Goal: Transaction & Acquisition: Purchase product/service

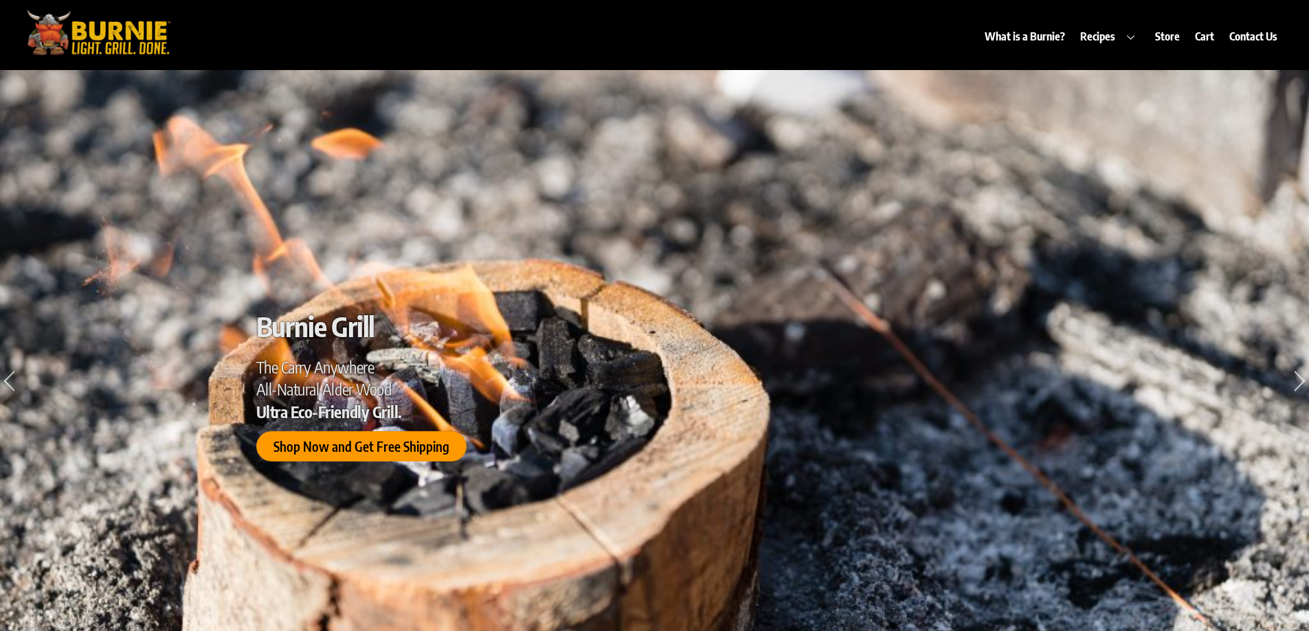
click at [398, 447] on span "Shop Now and Get Free Shipping" at bounding box center [361, 447] width 176 height 14
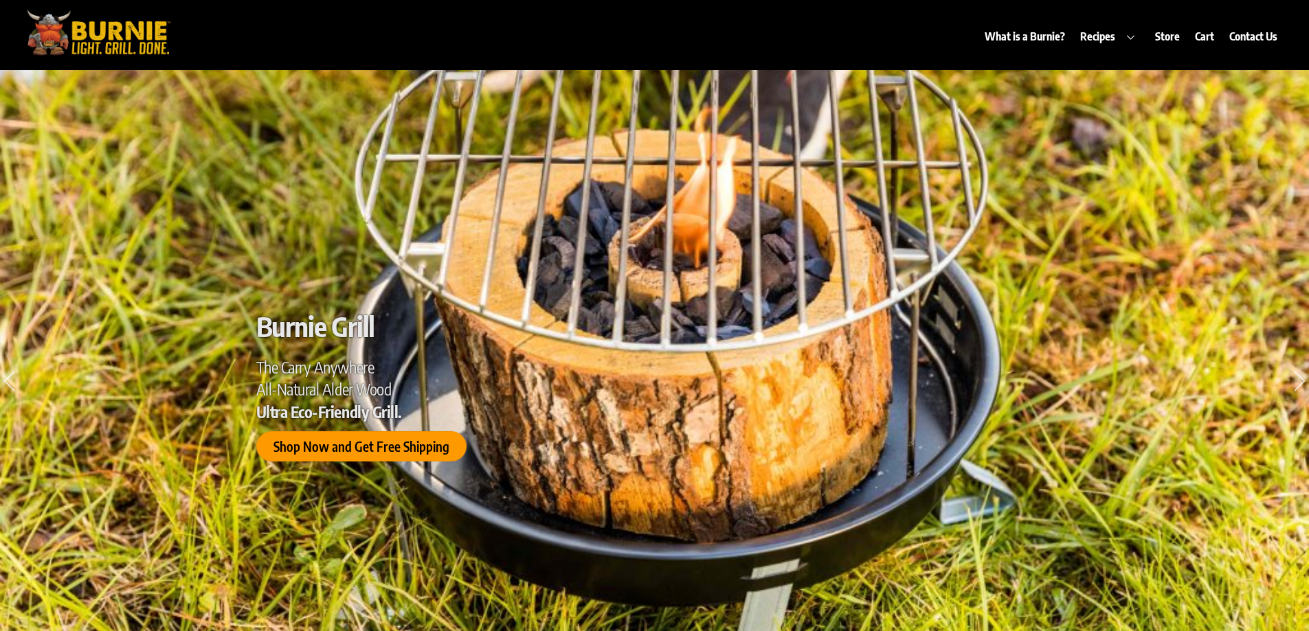
click at [343, 451] on div "Burnie Grill The Carry Anywhere All-Natural Alder Wood Ultra Eco-Friendly Grill…" at bounding box center [654, 386] width 797 height 152
click at [343, 451] on link "Shop Now and Get Free Shipping" at bounding box center [361, 446] width 210 height 30
click at [343, 451] on div "Burnie Grill The Carry Anywhere All-Natural Alder Wood Ultra Eco-Friendly Grill…" at bounding box center [654, 386] width 797 height 152
click at [329, 396] on span "All-Natural Alder Wood" at bounding box center [323, 389] width 135 height 20
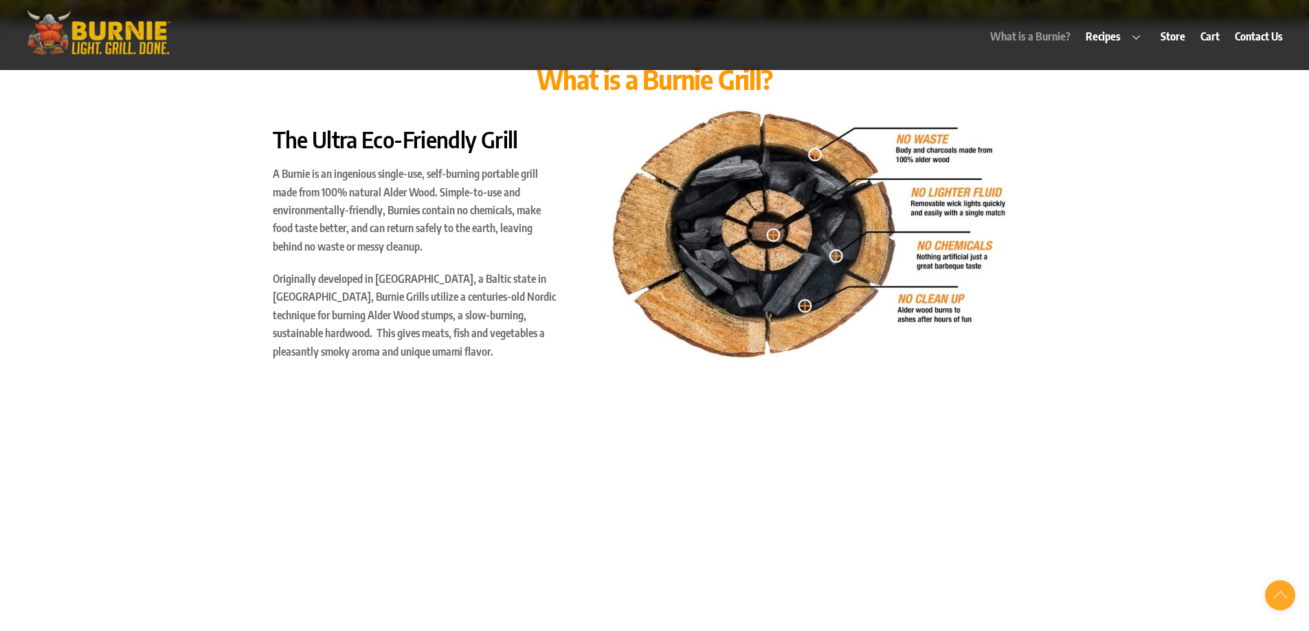
scroll to position [824, 0]
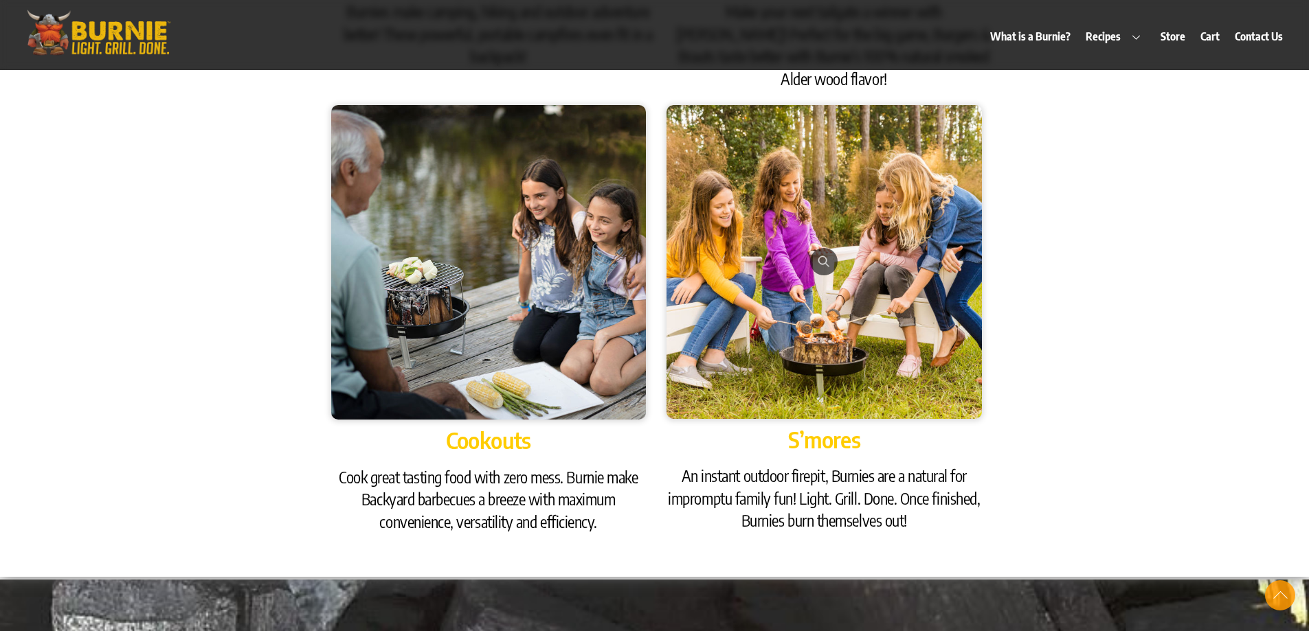
scroll to position [2061, 0]
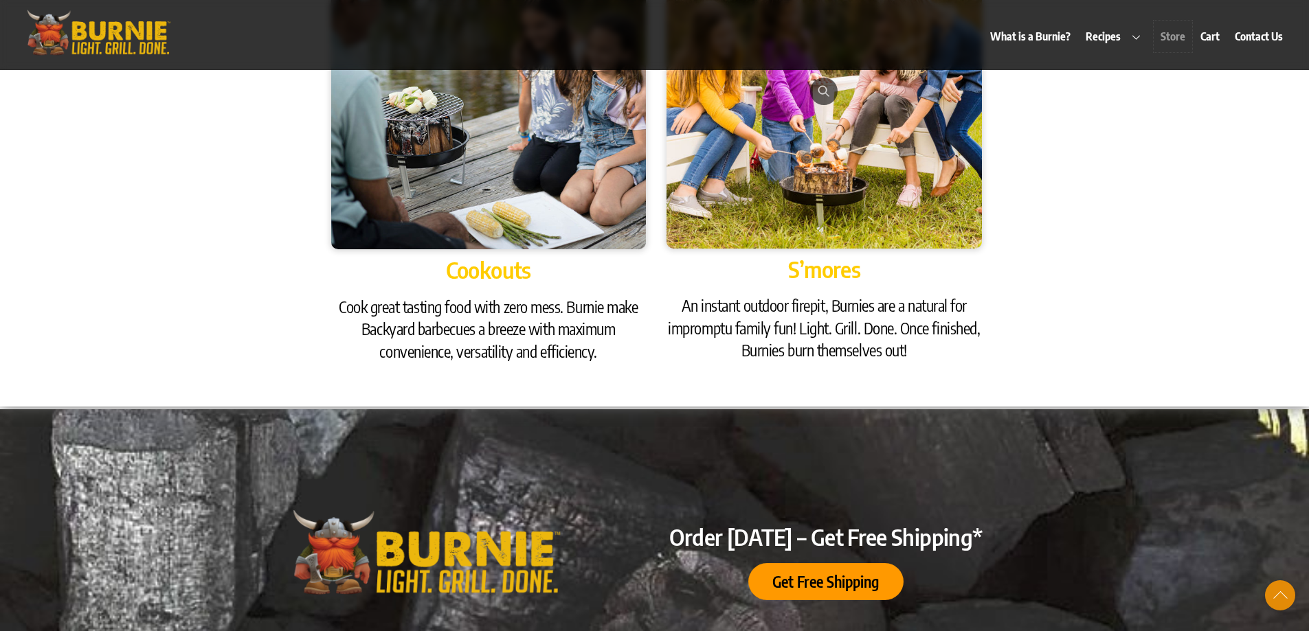
click at [1175, 35] on link "Store" at bounding box center [1172, 37] width 38 height 32
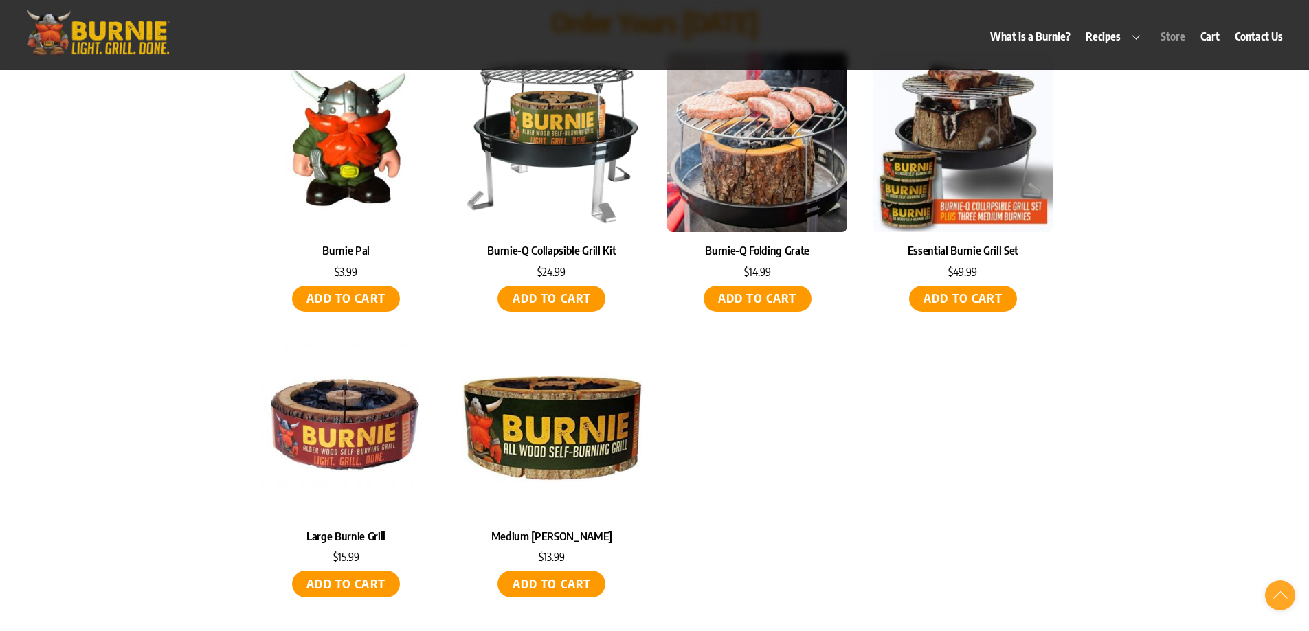
scroll to position [6371, 0]
